Goal: Check status: Check status

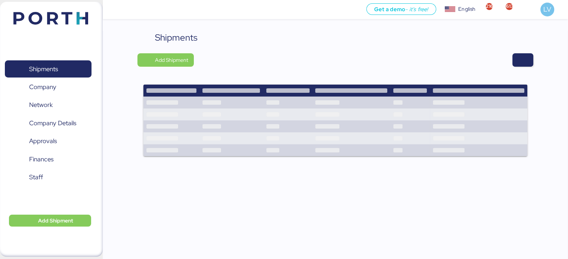
click at [533, 54] on div "Shipments Add Shipment" at bounding box center [335, 155] width 465 height 248
click at [528, 58] on span "button" at bounding box center [522, 59] width 21 height 13
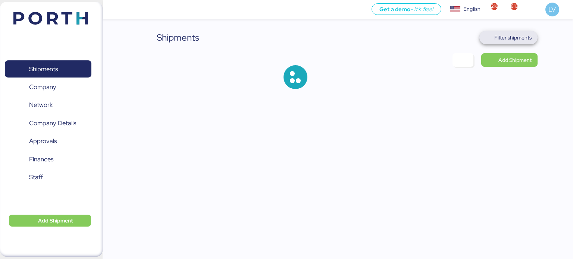
click at [516, 33] on span "Filter shipments" at bounding box center [512, 37] width 37 height 9
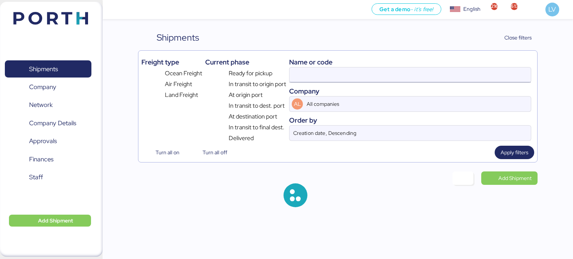
click at [418, 78] on input at bounding box center [410, 75] width 241 height 15
paste input "6425057630"
type input "6425057630"
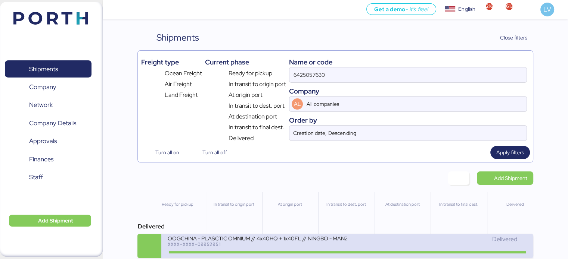
drag, startPoint x: 247, startPoint y: 251, endPoint x: 216, endPoint y: 245, distance: 31.2
click at [216, 245] on div "XXXX-XXXX-O0052051" at bounding box center [256, 244] width 179 height 5
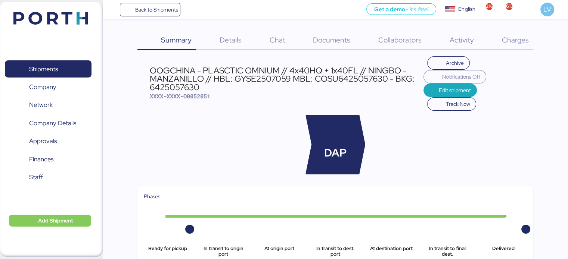
click at [526, 37] on span "Charges" at bounding box center [514, 40] width 27 height 10
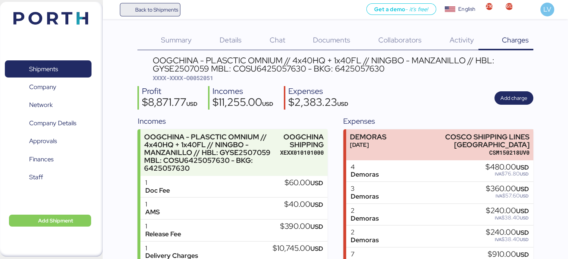
click at [162, 15] on span "Back to Shipments" at bounding box center [150, 9] width 56 height 13
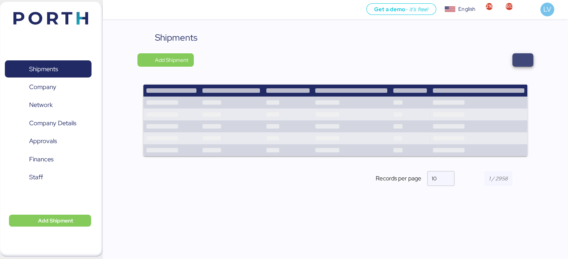
click at [521, 56] on span "button" at bounding box center [522, 60] width 9 height 10
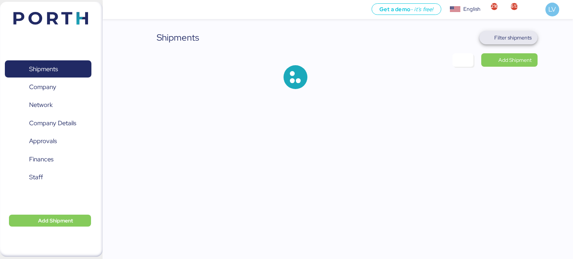
click at [514, 40] on span "Filter shipments" at bounding box center [512, 37] width 37 height 9
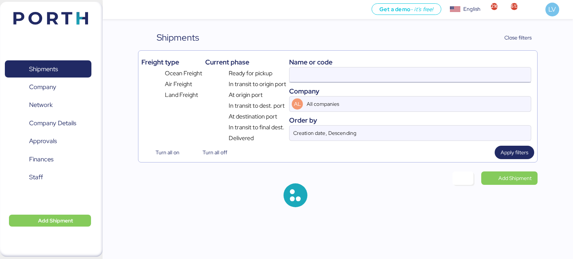
click at [444, 74] on input at bounding box center [410, 75] width 241 height 15
paste input "6425057631"
type input "6425057631"
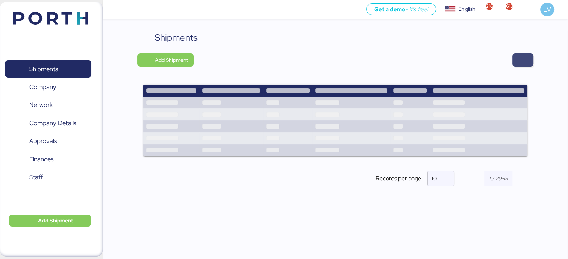
click at [523, 65] on span "button" at bounding box center [522, 59] width 21 height 13
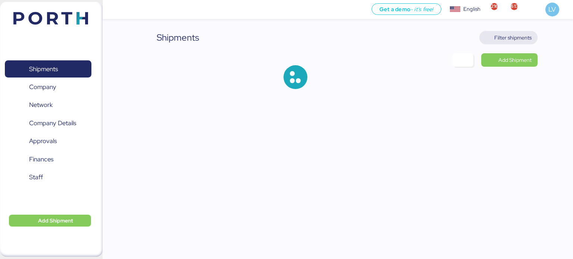
click at [516, 39] on span "Filter shipments" at bounding box center [512, 37] width 37 height 9
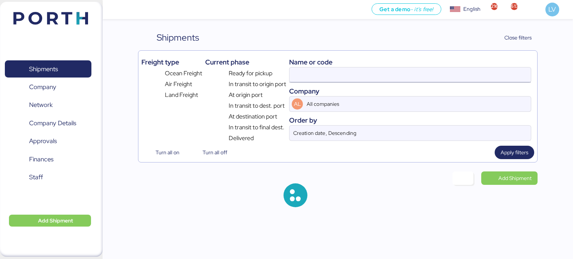
click at [421, 73] on input at bounding box center [410, 75] width 241 height 15
paste input "6425057631"
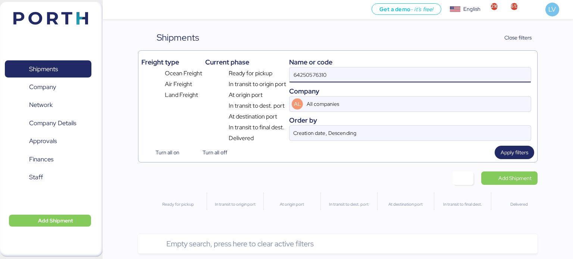
click at [320, 72] on input "64250576310" at bounding box center [410, 75] width 241 height 15
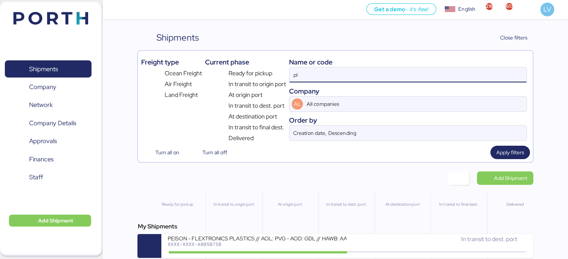
type input "p"
type input "omni"
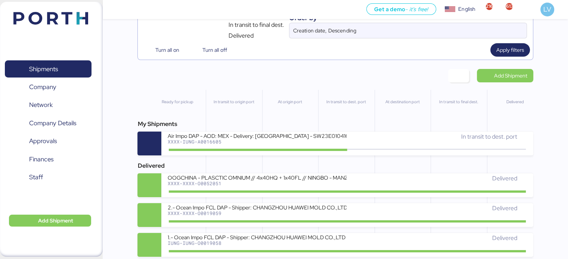
scroll to position [104, 0]
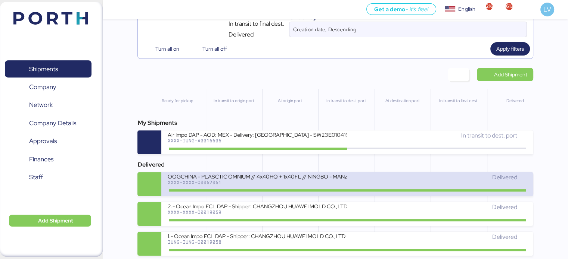
click at [260, 178] on div "OOGCHINA - PLASCTIC OMNIUM // 4x40HQ + 1x40FL // NINGBO - MANZANILLO // HBL: GY…" at bounding box center [256, 176] width 179 height 6
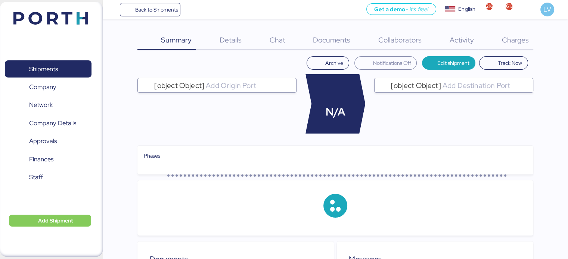
click at [516, 43] on span "Charges" at bounding box center [514, 40] width 27 height 10
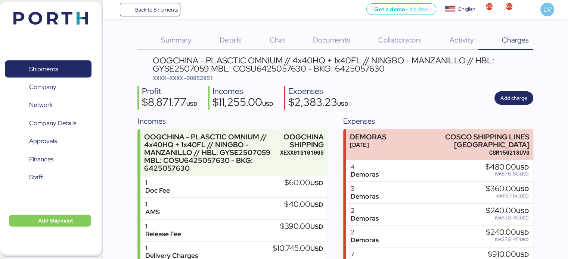
click at [213, 79] on span "XXXX-XXXX-O0052051" at bounding box center [183, 77] width 60 height 7
click at [199, 75] on span "XXXX-XXXX-O0052051" at bounding box center [183, 77] width 60 height 7
copy span "O0052051"
